Goal: Register for event/course

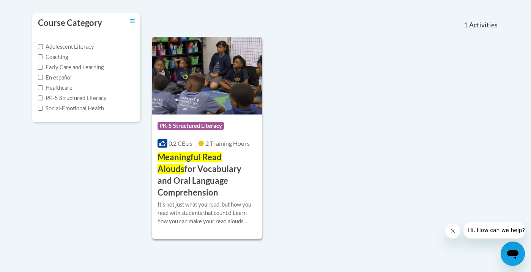
click at [203, 159] on span "Meaningful Read Alouds" at bounding box center [190, 163] width 64 height 22
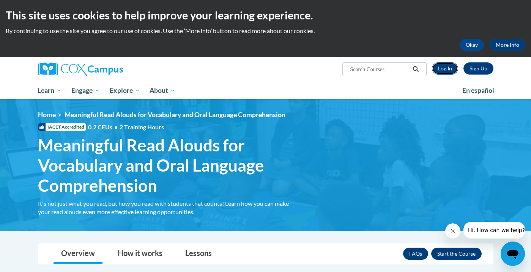
click at [445, 70] on link "Log In" at bounding box center [445, 68] width 26 height 12
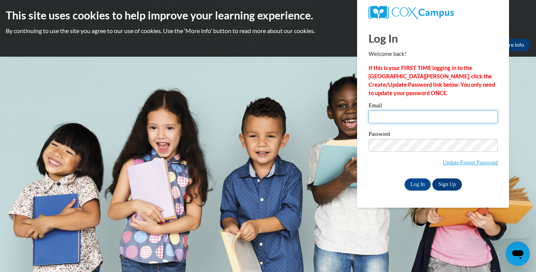
click at [400, 114] on input "Email" at bounding box center [432, 116] width 129 height 13
type input "allifish4@icloud.com"
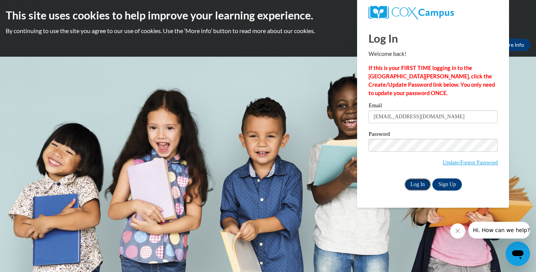
click at [420, 188] on input "Log In" at bounding box center [418, 184] width 27 height 12
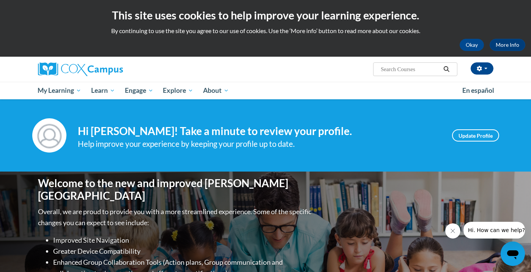
click at [407, 69] on input "Search..." at bounding box center [410, 69] width 61 height 9
type input "meaningful read alouds"
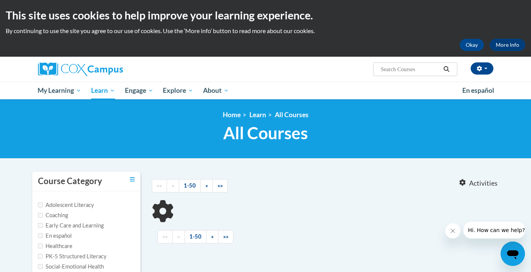
type input "meaningful read alouds"
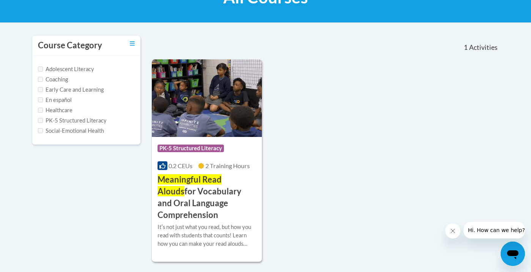
scroll to position [137, 0]
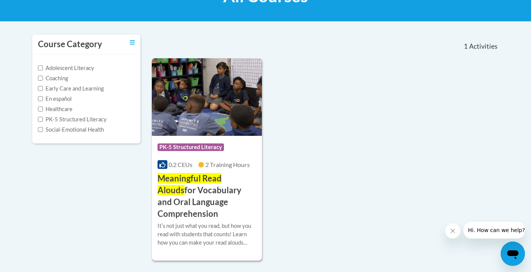
click at [236, 190] on h3 "Meaningful Read Alouds for Vocabulary and Oral Language Comprehension" at bounding box center [207, 195] width 99 height 47
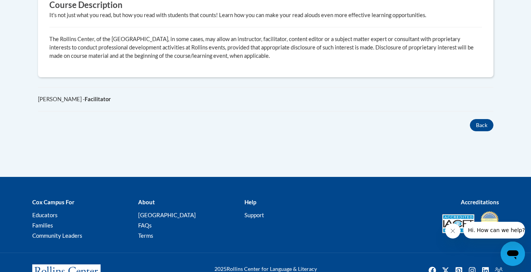
scroll to position [495, 0]
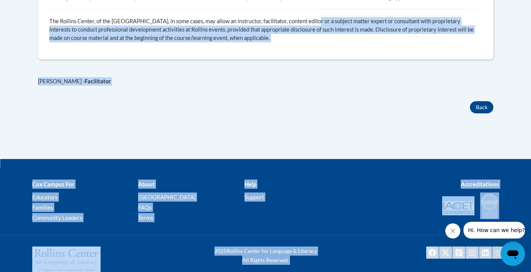
drag, startPoint x: 309, startPoint y: 242, endPoint x: 318, endPoint y: 298, distance: 57.3
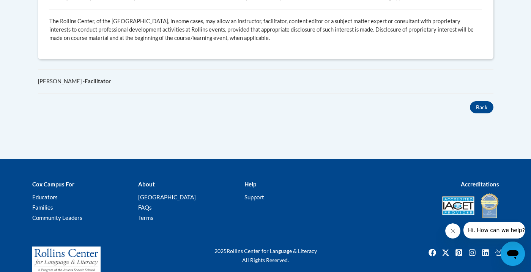
click at [363, 192] on div at bounding box center [426, 205] width 160 height 27
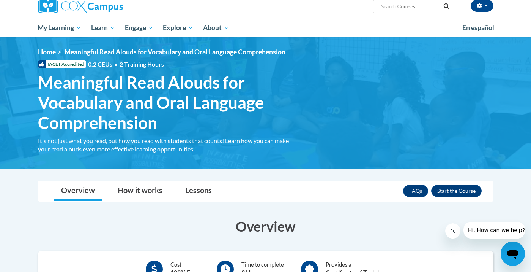
scroll to position [63, 0]
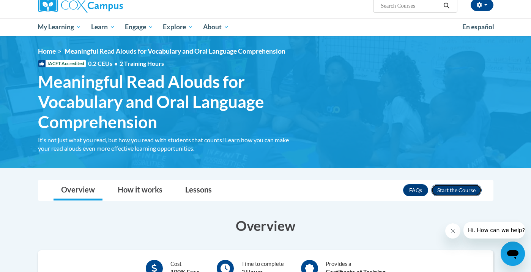
click at [456, 190] on button "Enroll" at bounding box center [457, 190] width 51 height 12
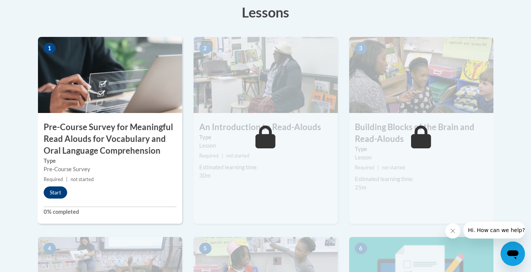
scroll to position [241, 0]
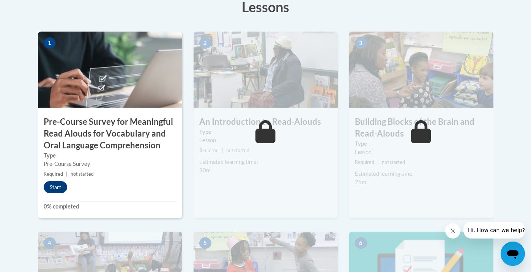
click at [133, 135] on h3 "Pre-Course Survey for Meaningful Read Alouds for Vocabulary and Oral Language C…" at bounding box center [110, 133] width 144 height 35
